Goal: Check status: Check status

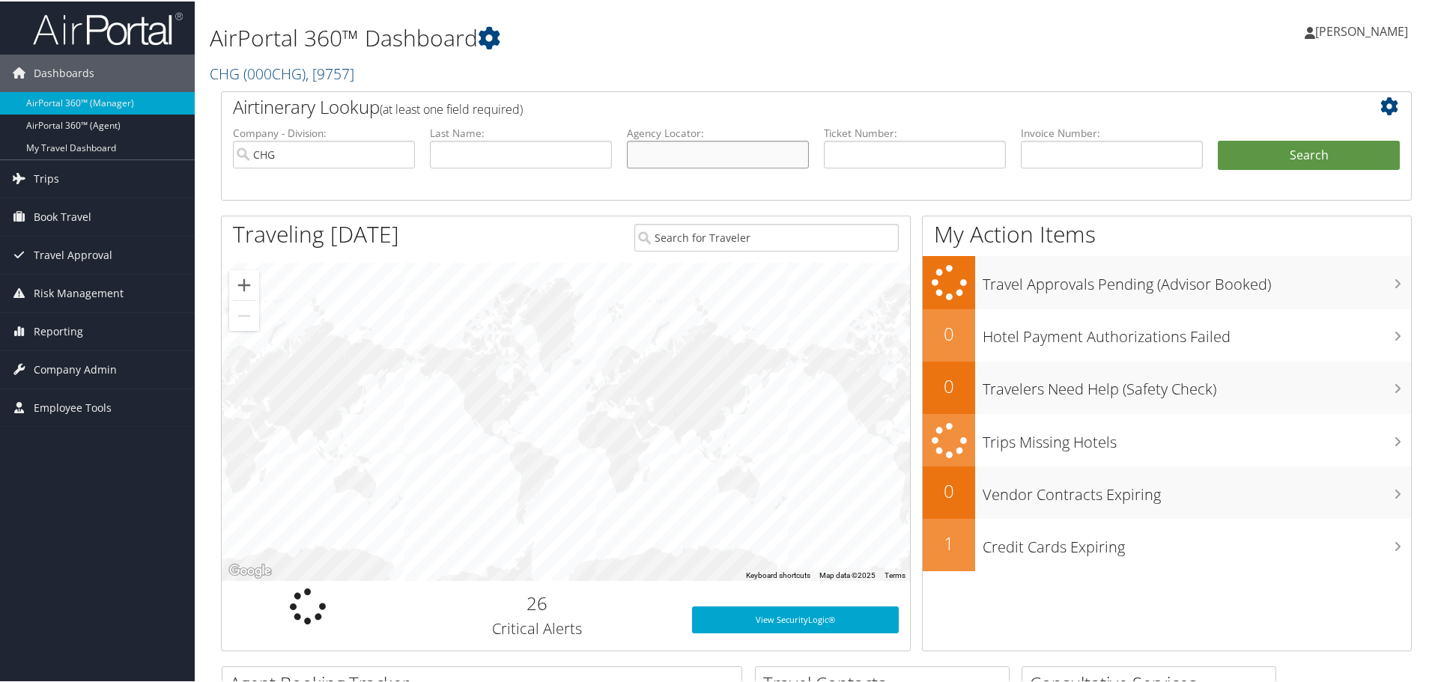
click at [659, 146] on input "text" at bounding box center [718, 153] width 182 height 28
paste input "KBOXDY"
type input "KBOXDY"
click at [1259, 148] on button "Search" at bounding box center [1308, 154] width 182 height 30
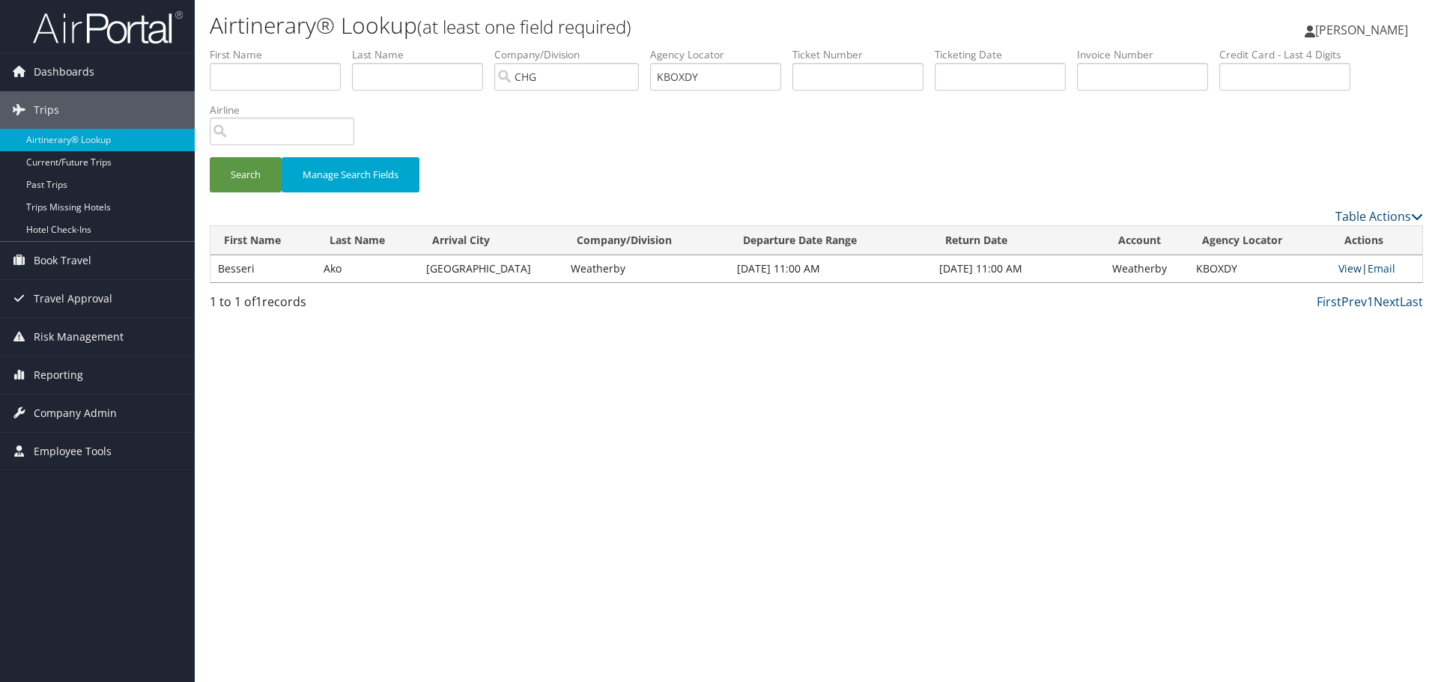
click at [1345, 271] on link "View" at bounding box center [1349, 268] width 23 height 14
drag, startPoint x: 730, startPoint y: 82, endPoint x: 632, endPoint y: 75, distance: 98.3
click at [632, 47] on ul "First Name Last Name Departure City Arrival City Company/Division CHG Airport/C…" at bounding box center [816, 47] width 1213 height 0
paste input "QOXIWX"
type input "QOXIWX"
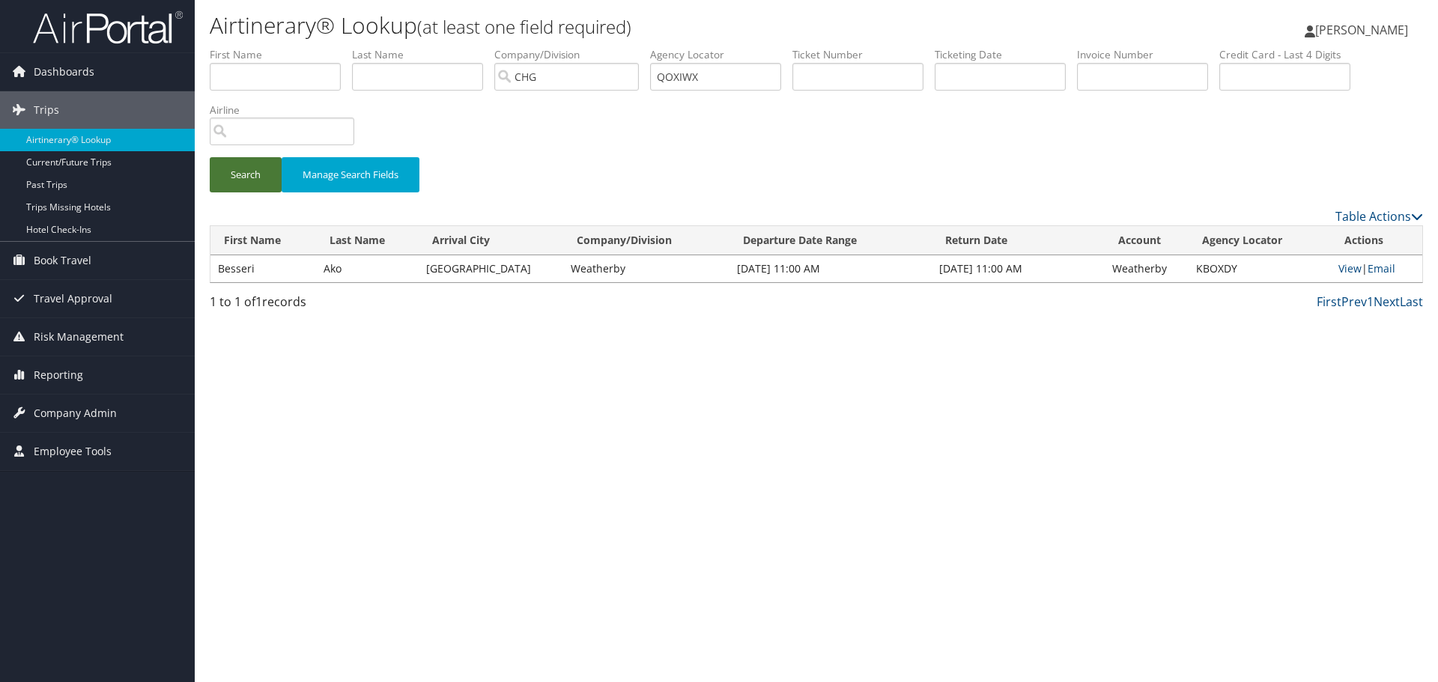
click at [245, 175] on button "Search" at bounding box center [246, 174] width 72 height 35
click at [1339, 262] on link "View" at bounding box center [1349, 268] width 23 height 14
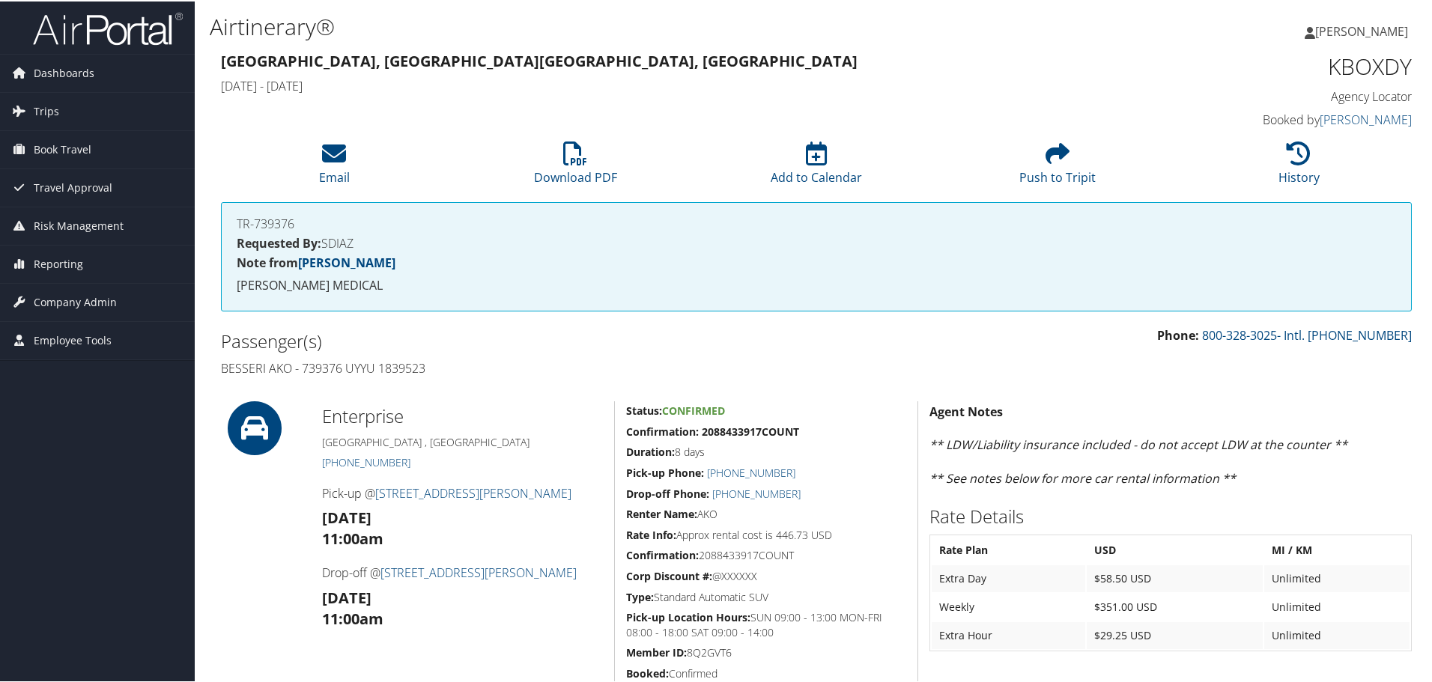
scroll to position [75, 0]
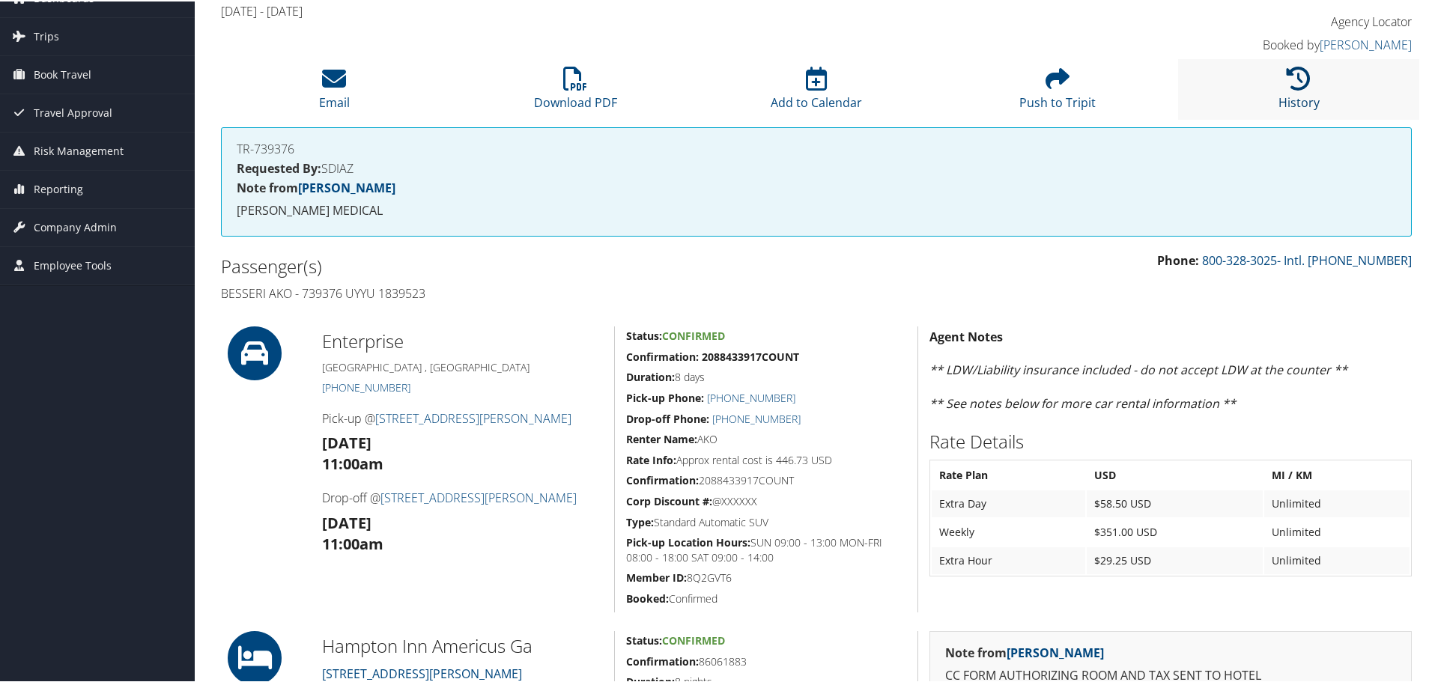
click at [1297, 76] on icon at bounding box center [1298, 77] width 24 height 24
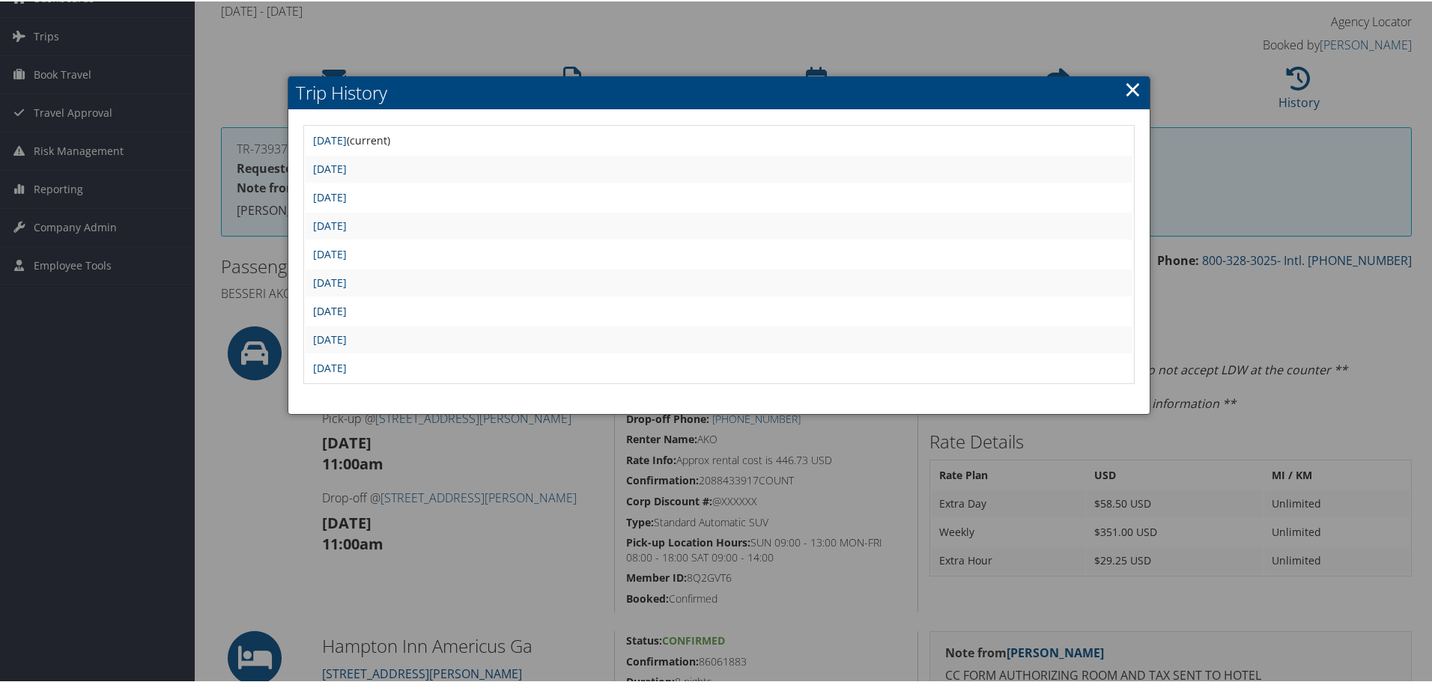
click at [347, 309] on link "[DATE]" at bounding box center [330, 309] width 34 height 14
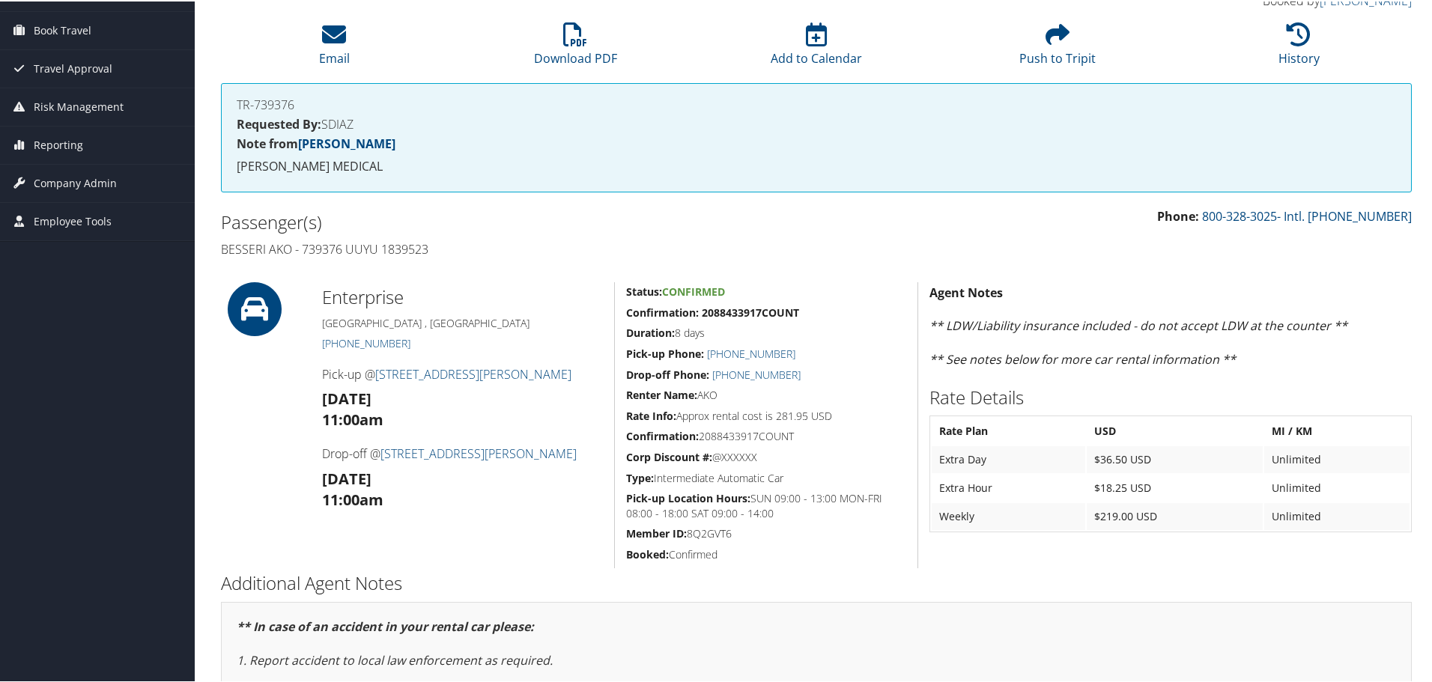
scroll to position [76, 0]
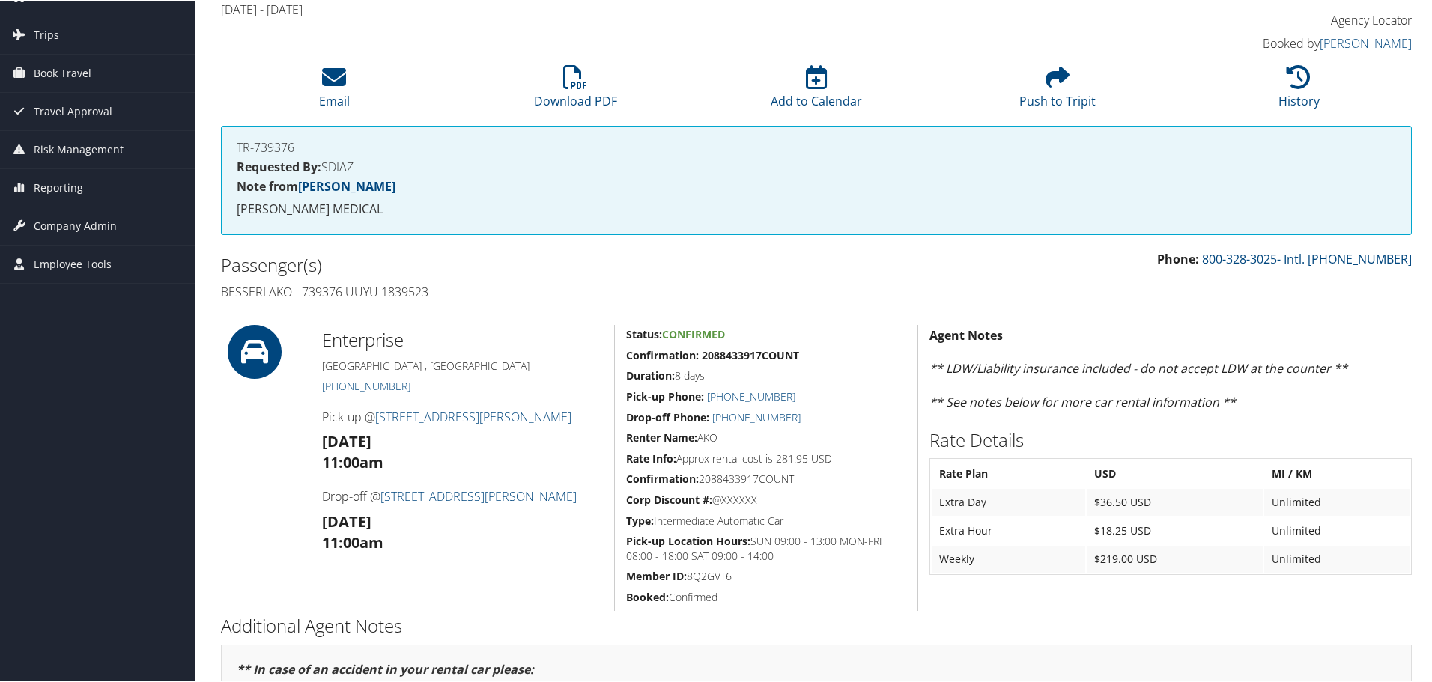
click at [892, 636] on h2 "Additional Agent Notes" at bounding box center [816, 624] width 1190 height 25
click at [1283, 91] on link "History" at bounding box center [1298, 90] width 41 height 36
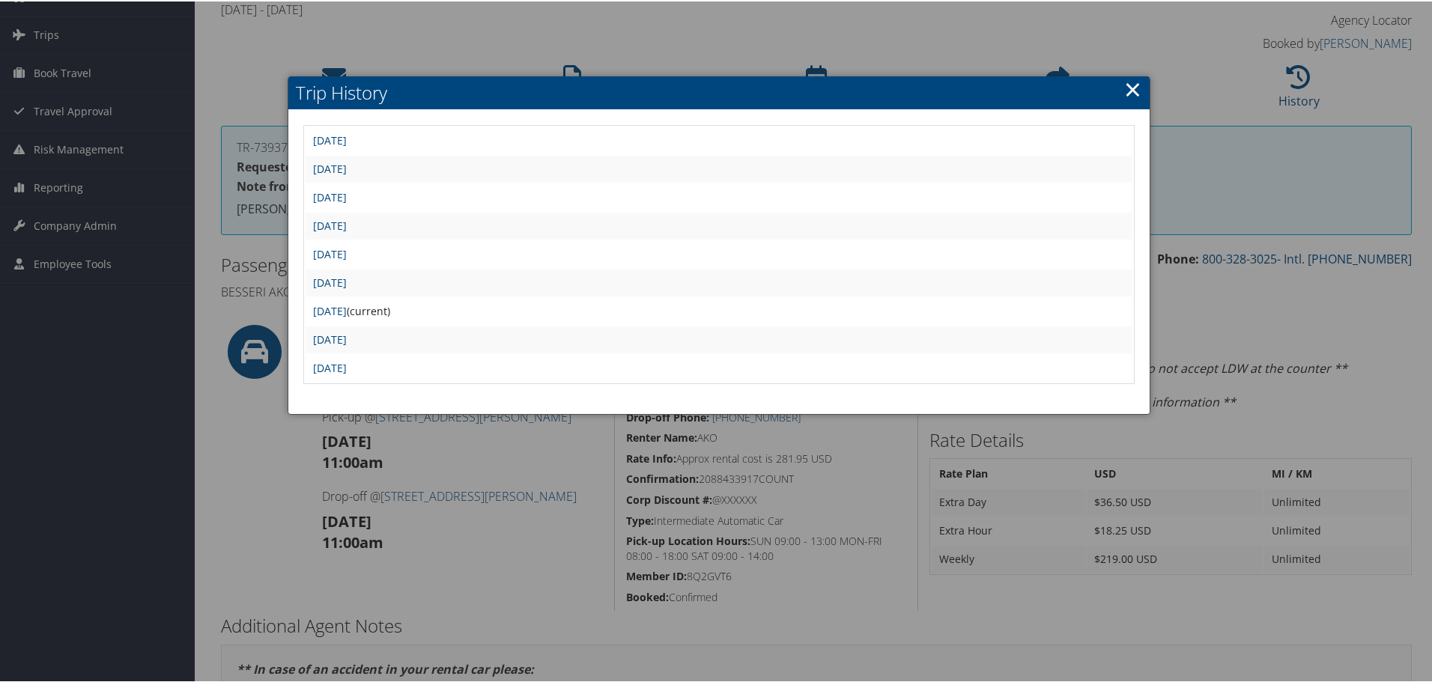
click at [1130, 94] on link "×" at bounding box center [1132, 88] width 17 height 30
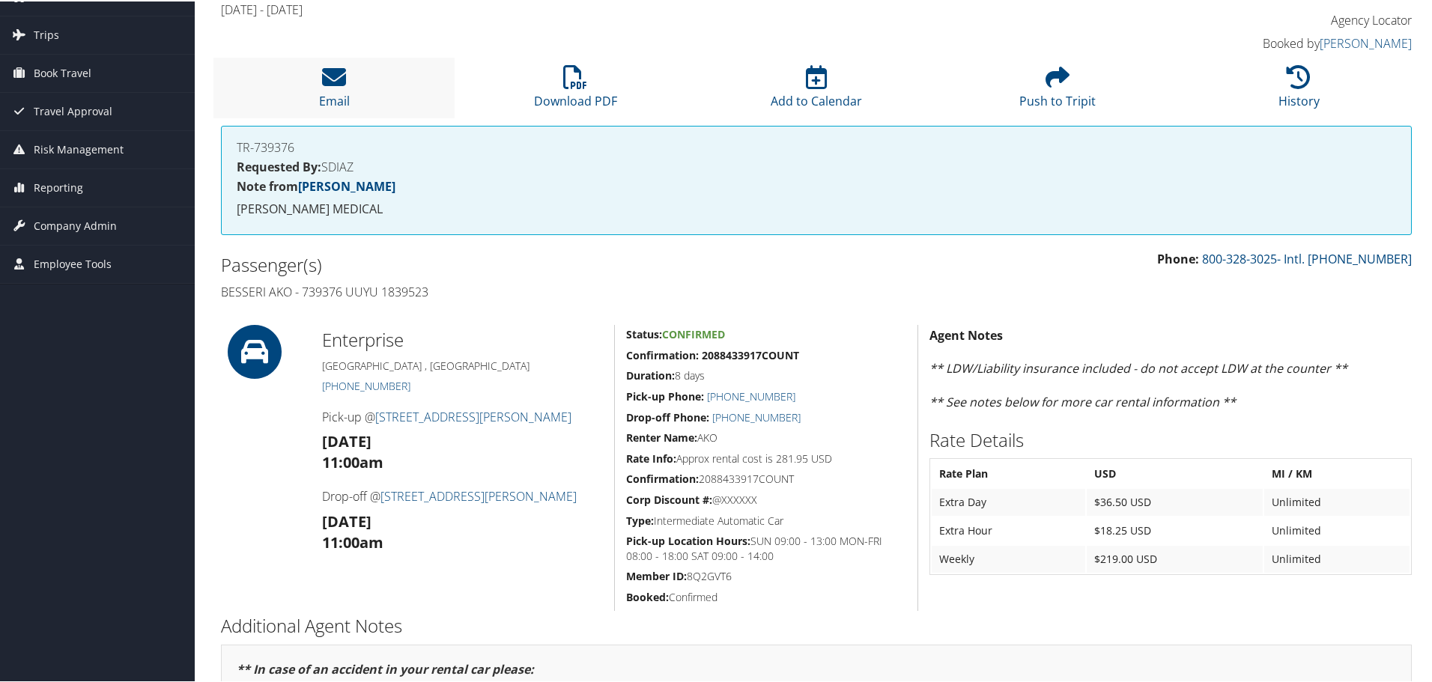
click at [326, 90] on li "Email" at bounding box center [333, 86] width 241 height 61
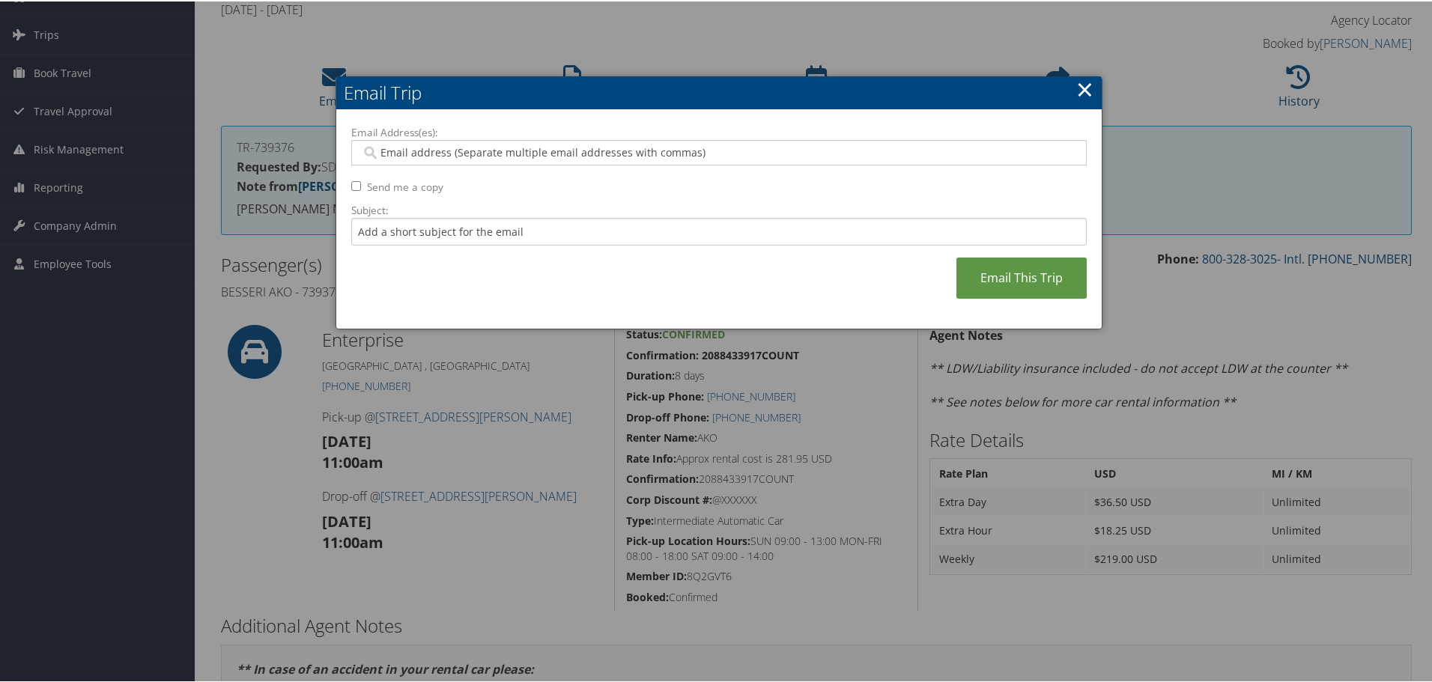
click at [458, 151] on input "Email Address(es):" at bounding box center [718, 151] width 715 height 15
paste input "deja.white@weatherbyhealthcare.com"
type input "deja.white@weatherbyhealthcare.com"
click at [1015, 282] on link "Email This Trip" at bounding box center [1021, 276] width 130 height 41
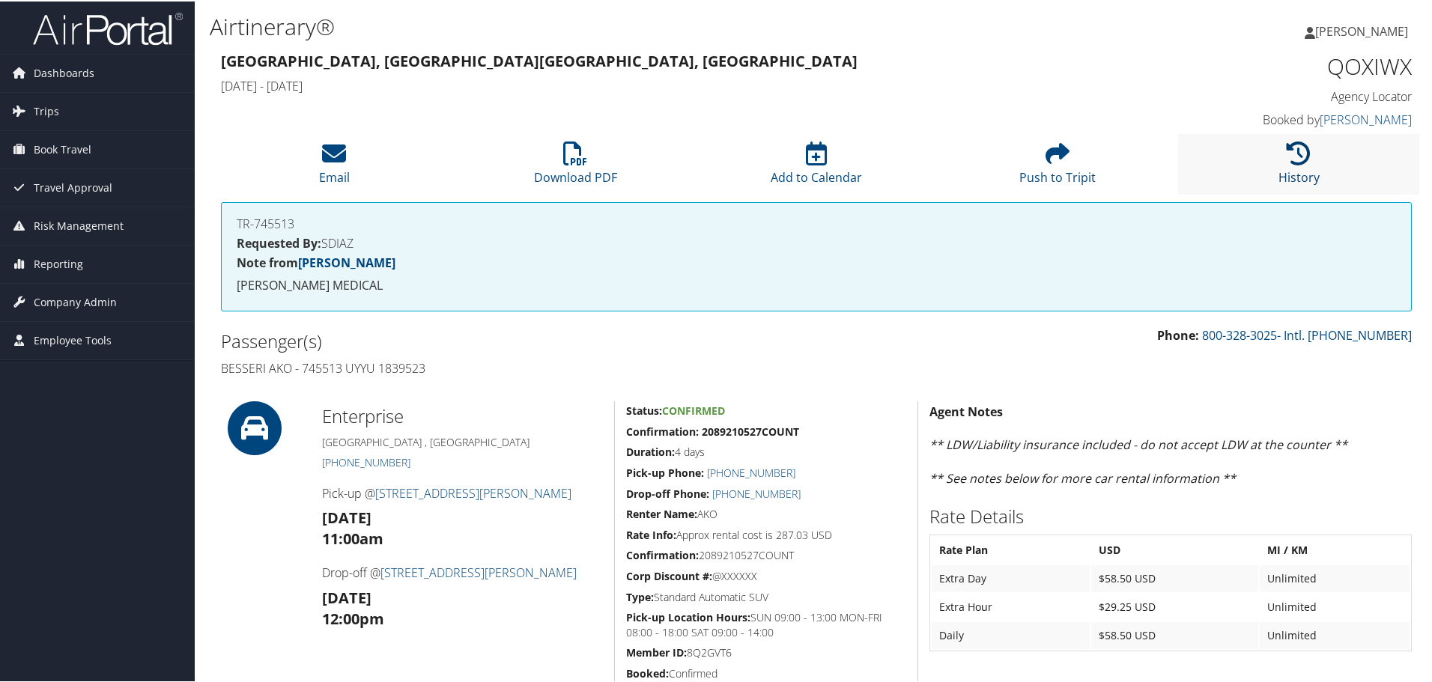
click at [1286, 155] on icon at bounding box center [1298, 152] width 24 height 24
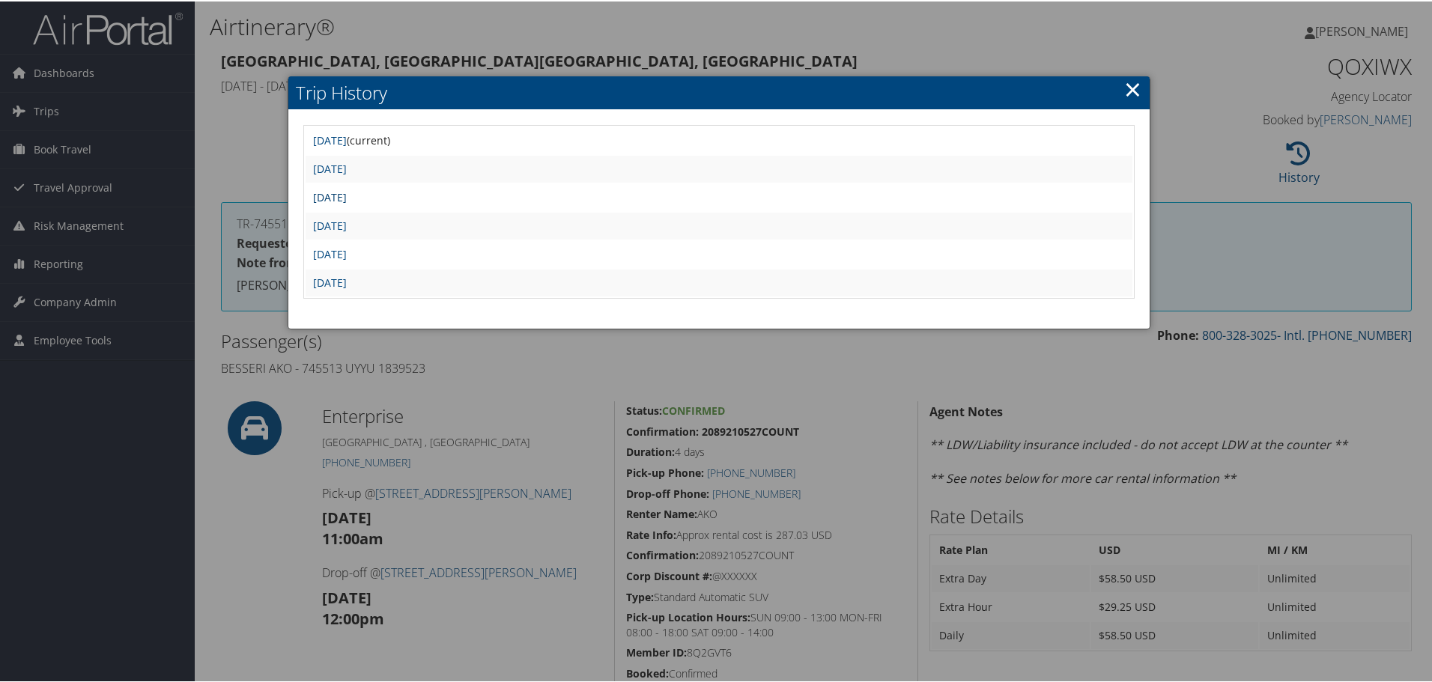
click at [347, 198] on link "[DATE]" at bounding box center [330, 196] width 34 height 14
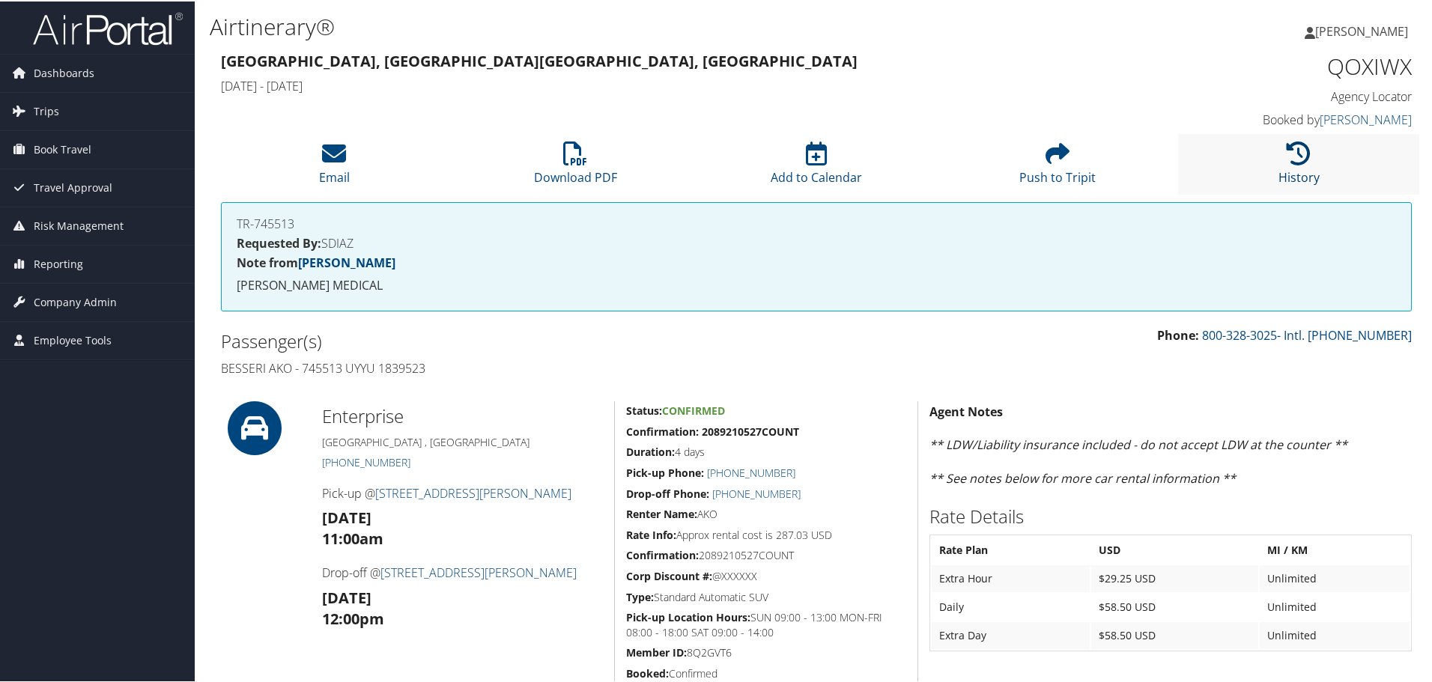
click at [1302, 159] on icon at bounding box center [1298, 152] width 24 height 24
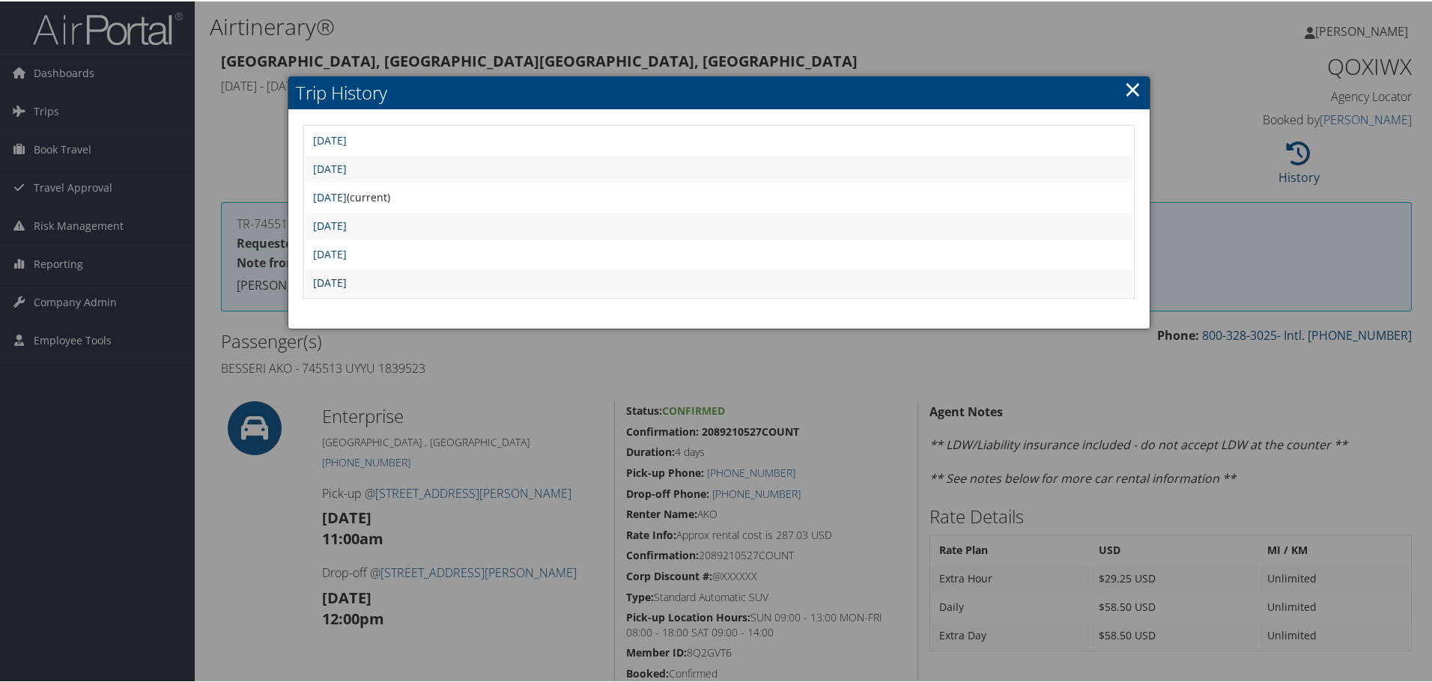
click at [347, 279] on link "Fri Jul 11 22:30:14 MDT 2025" at bounding box center [330, 281] width 34 height 14
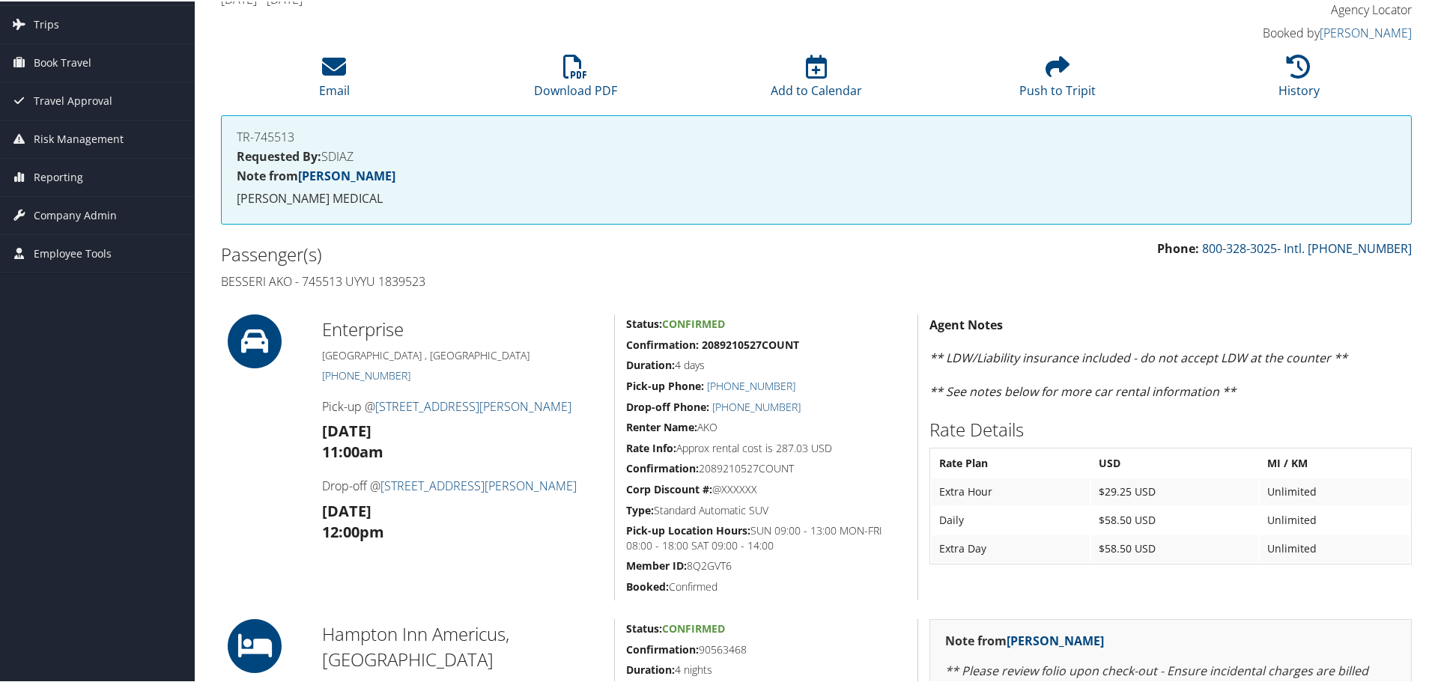
scroll to position [75, 0]
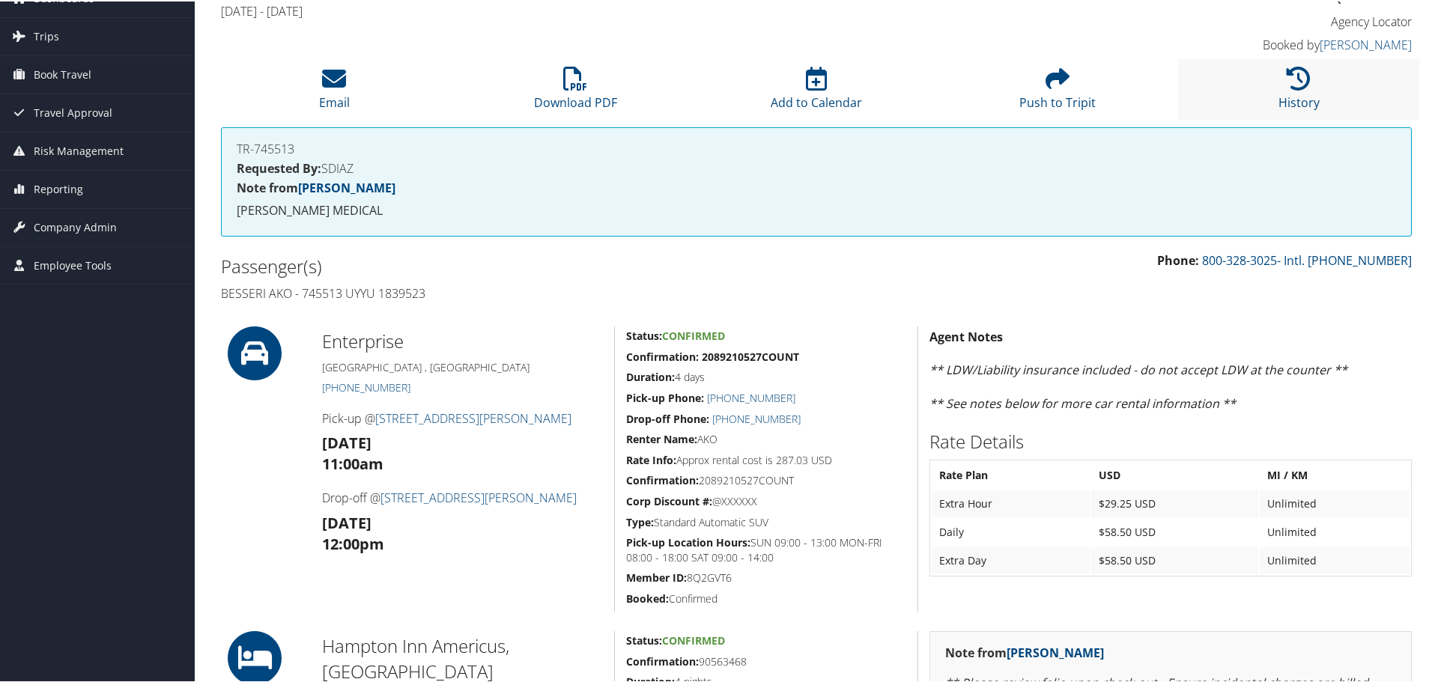
click at [1295, 92] on li "History" at bounding box center [1298, 88] width 241 height 61
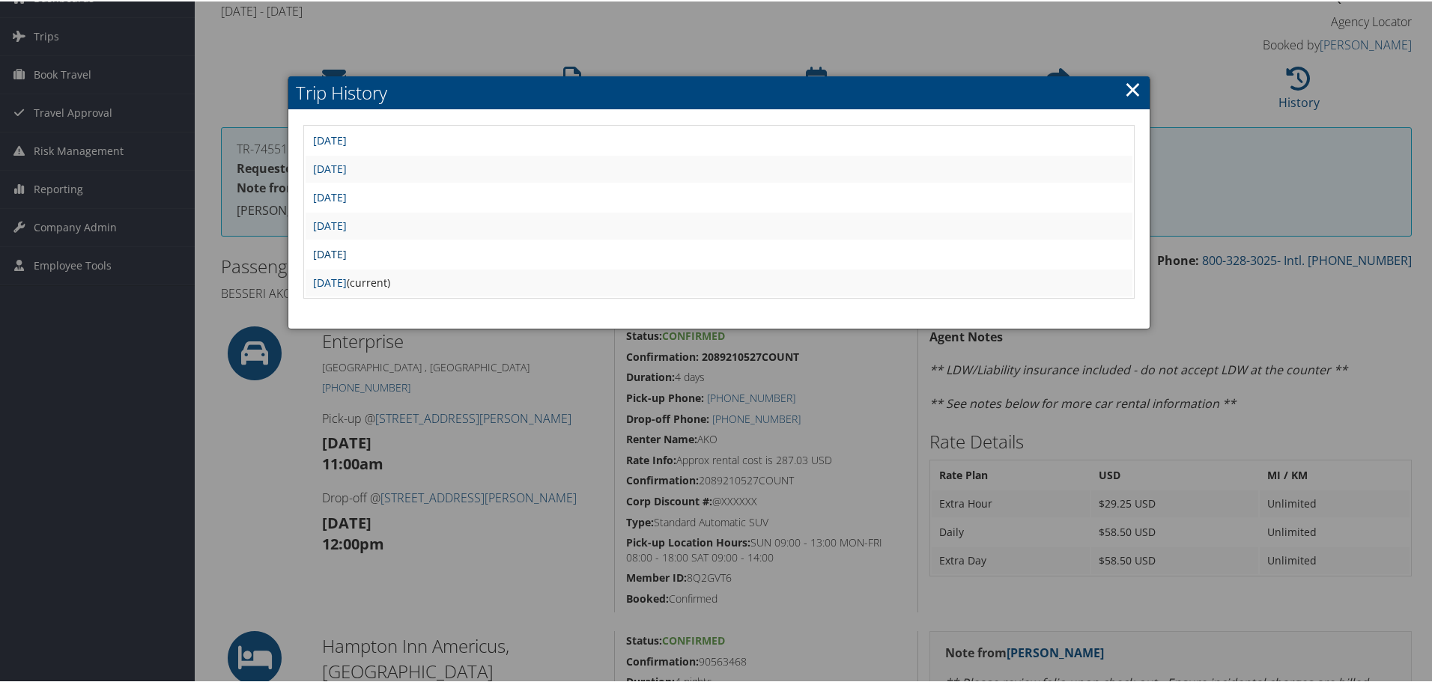
click at [331, 254] on link "[DATE]" at bounding box center [330, 253] width 34 height 14
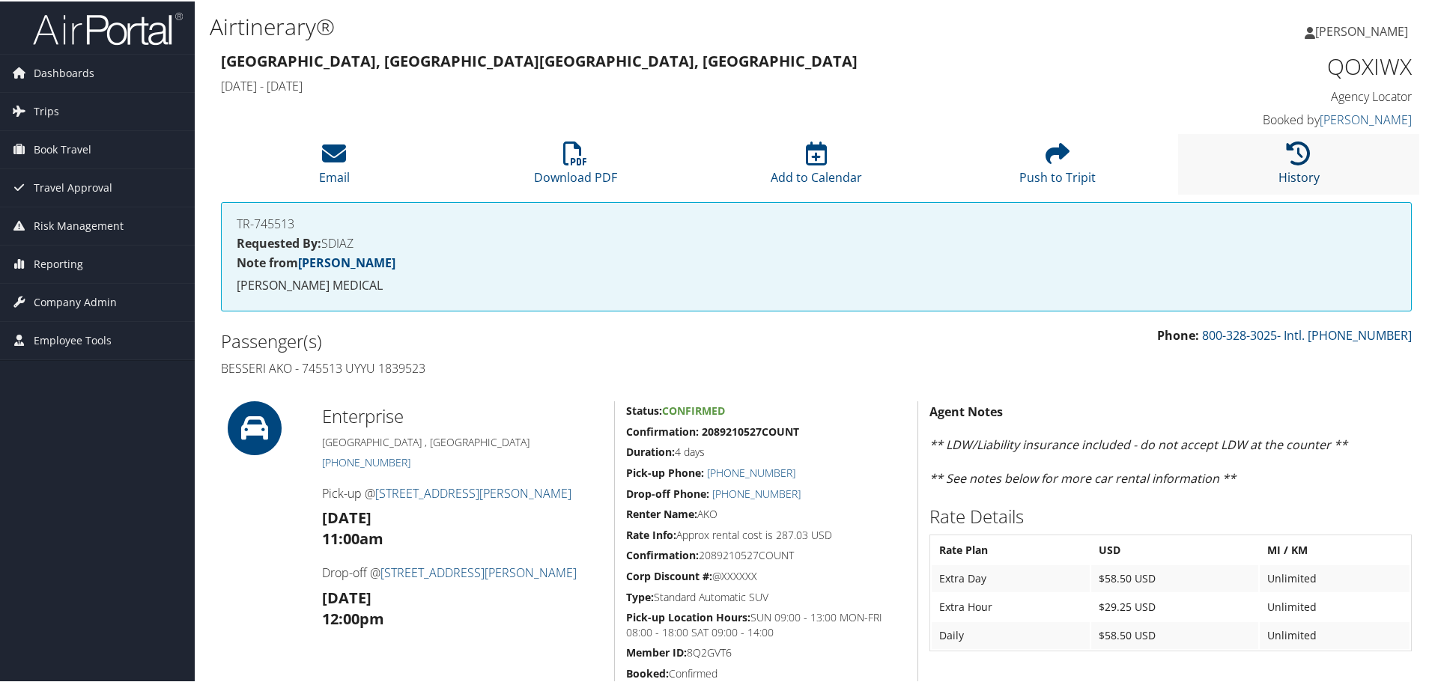
click at [1290, 154] on icon at bounding box center [1298, 152] width 24 height 24
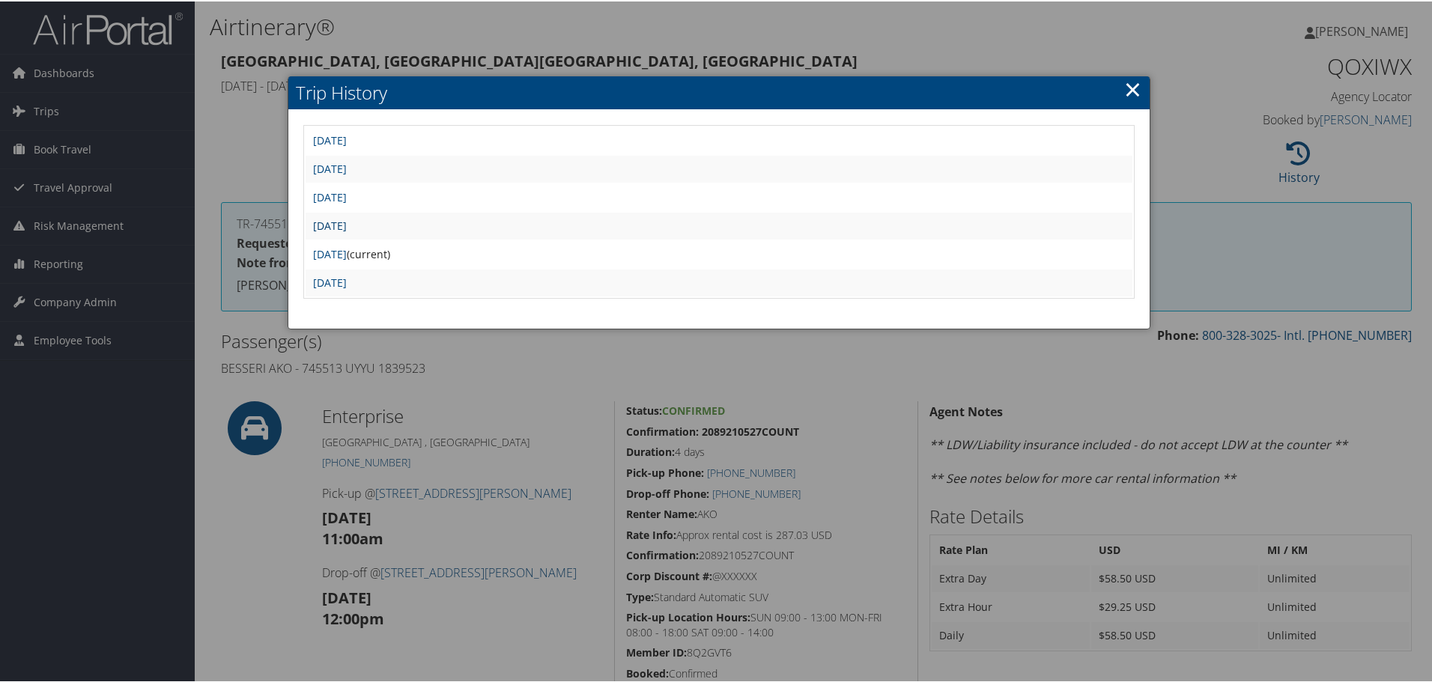
click at [347, 226] on link "[DATE]" at bounding box center [330, 224] width 34 height 14
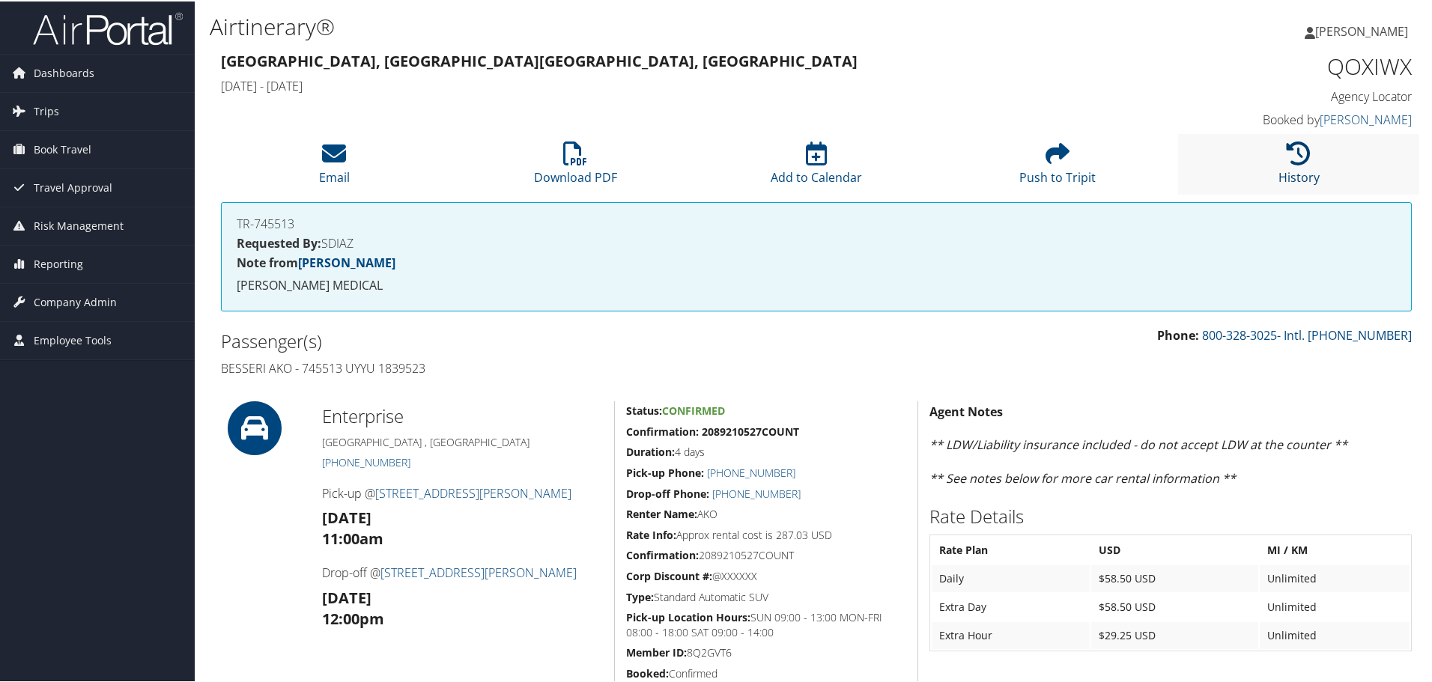
click at [1286, 164] on icon at bounding box center [1298, 152] width 24 height 24
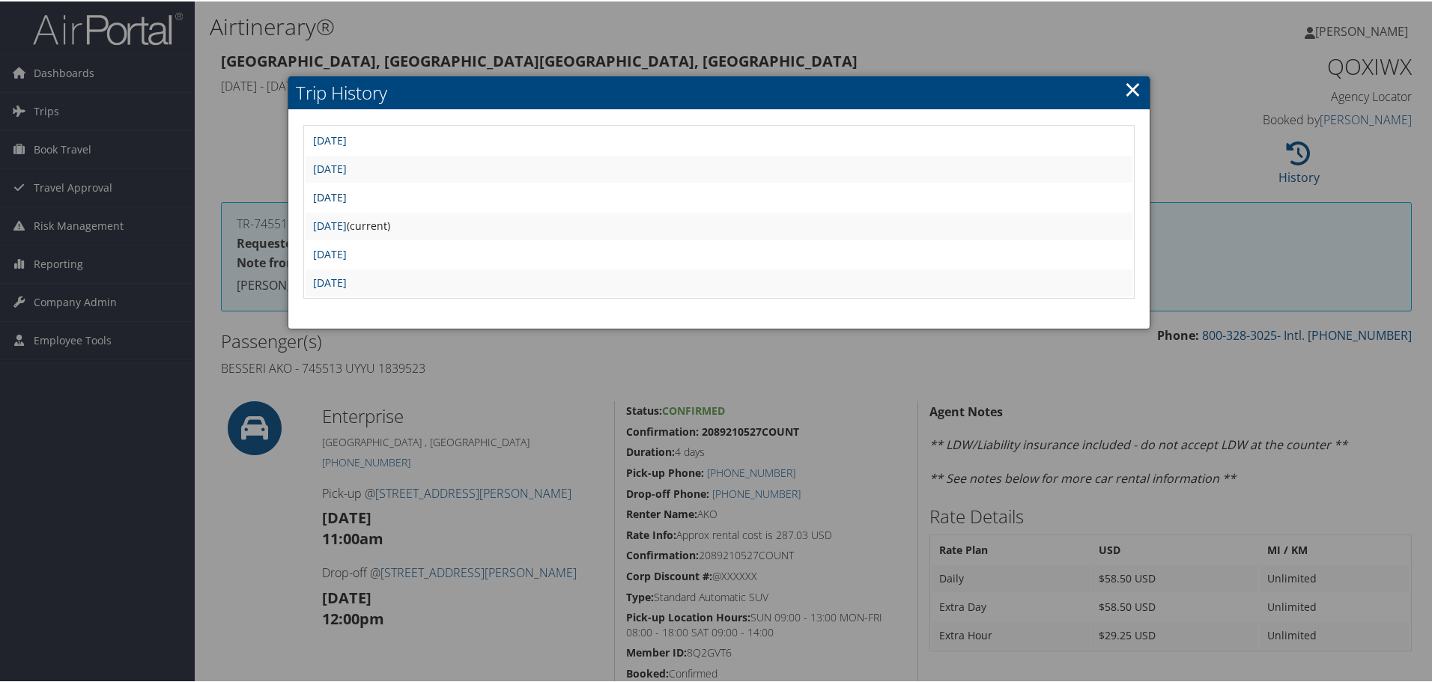
click at [347, 192] on link "[DATE]" at bounding box center [330, 196] width 34 height 14
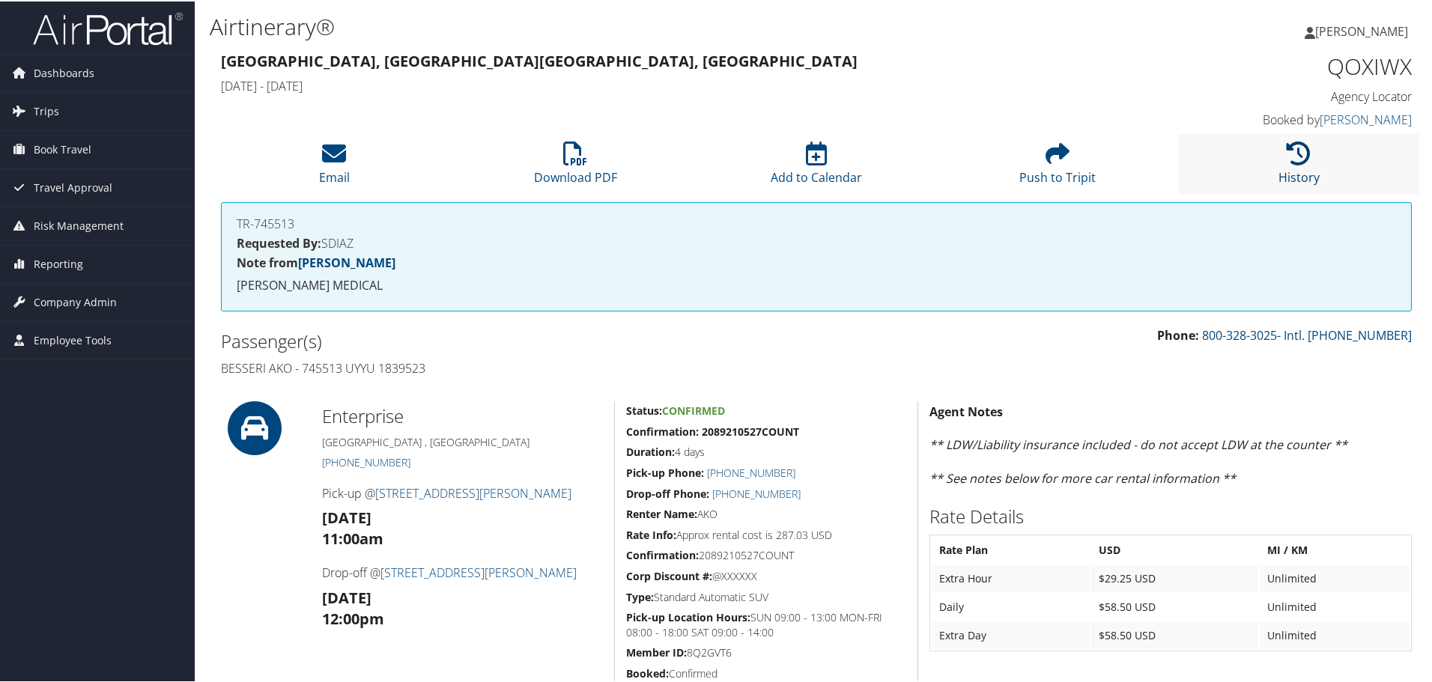
click at [1293, 157] on icon at bounding box center [1298, 152] width 24 height 24
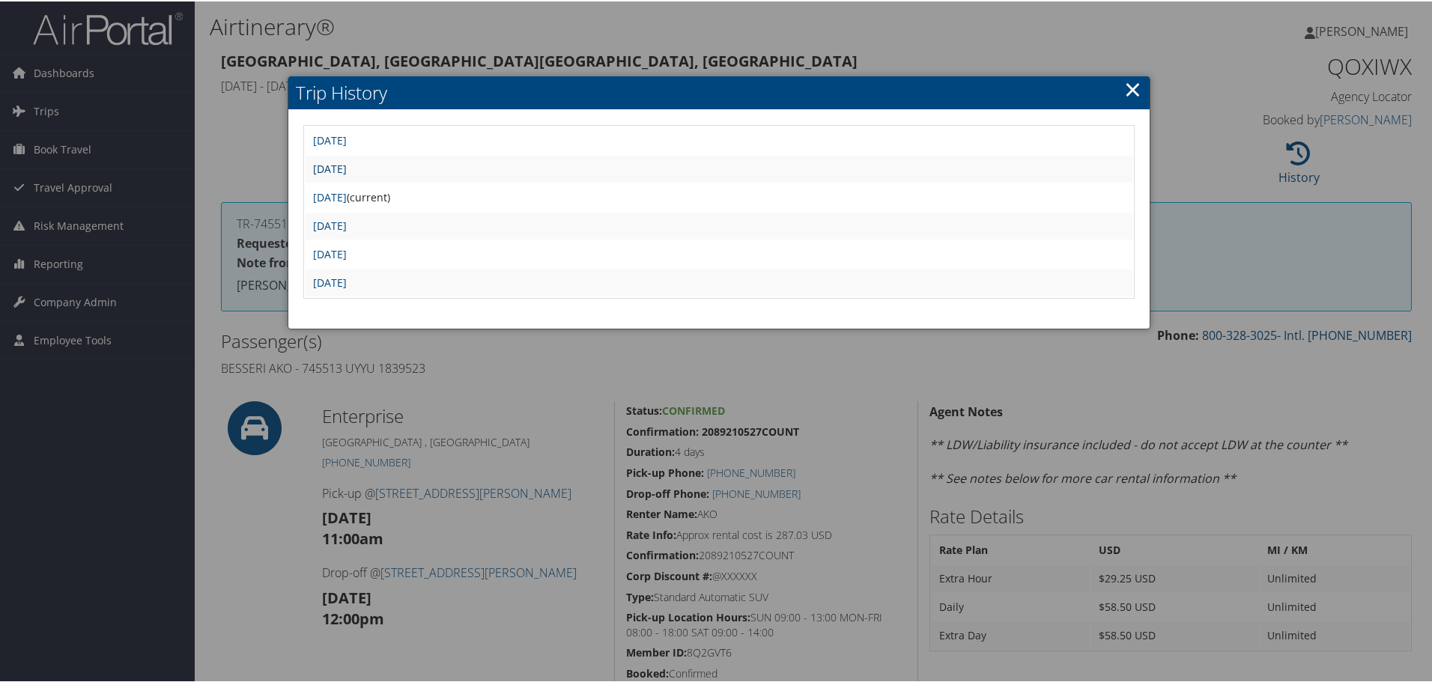
click at [347, 163] on link "[DATE]" at bounding box center [330, 167] width 34 height 14
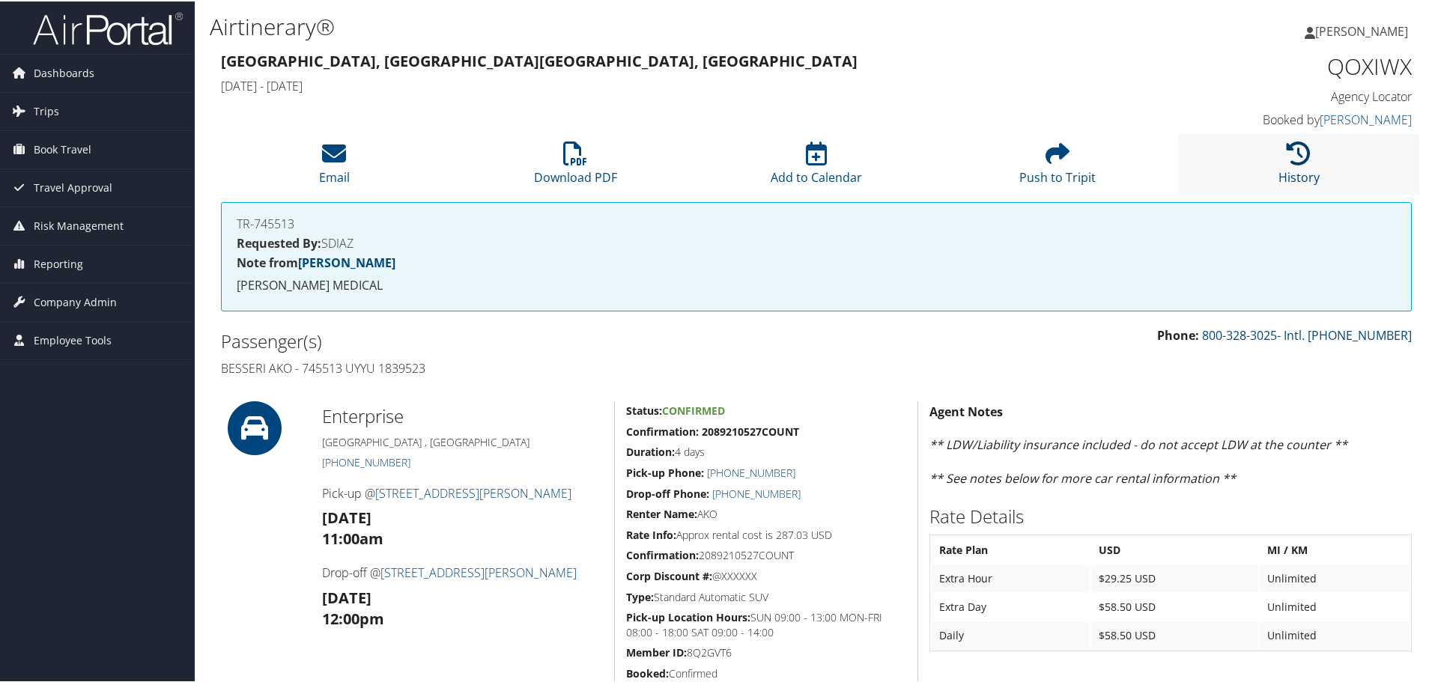
click at [1281, 170] on link "History" at bounding box center [1298, 166] width 41 height 36
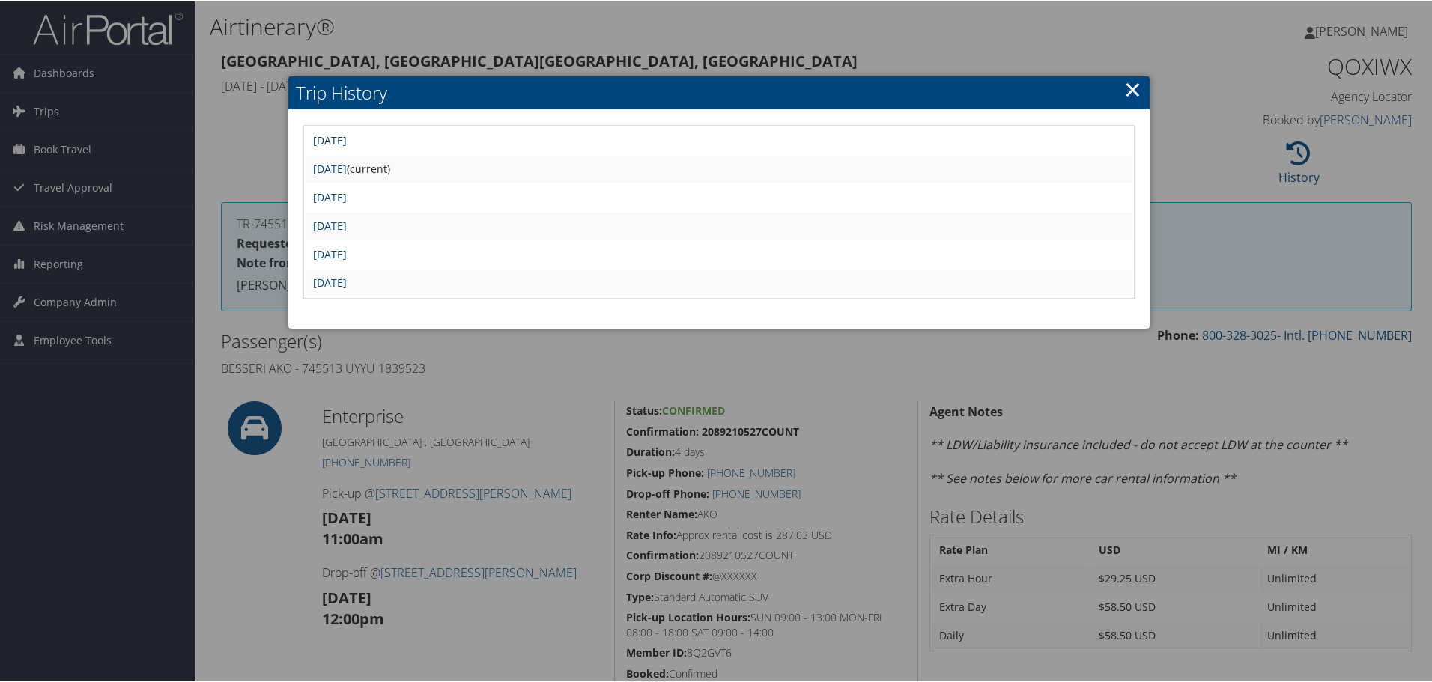
click at [332, 135] on link "Tue Jul 29 22:08:58 MDT 2025" at bounding box center [330, 139] width 34 height 14
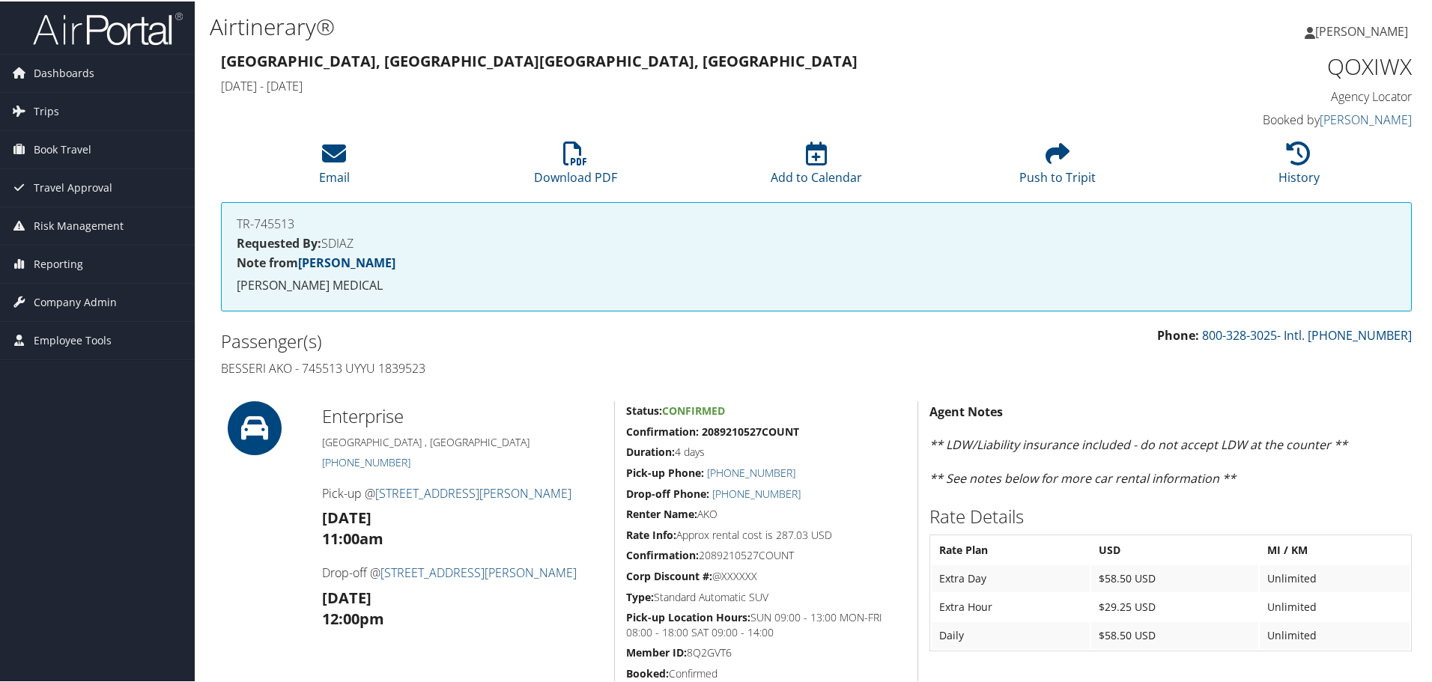
scroll to position [75, 0]
